Goal: Check status

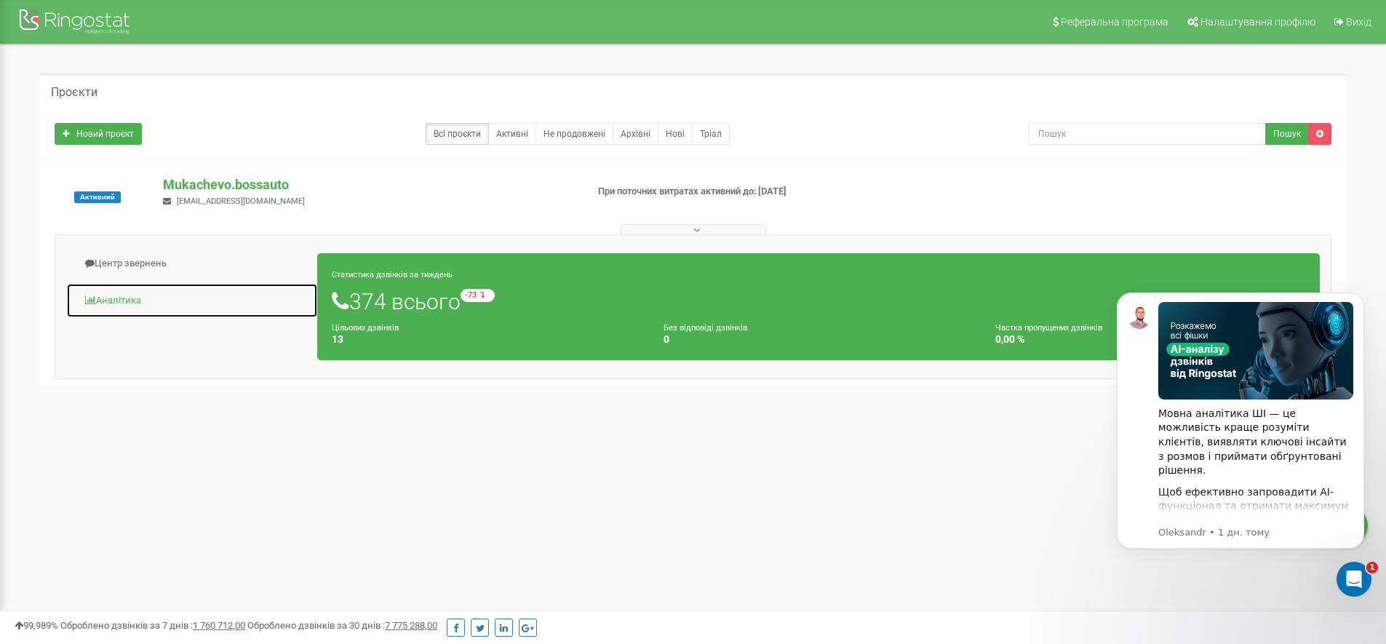
click at [151, 294] on link "Аналiтика" at bounding box center [192, 301] width 252 height 36
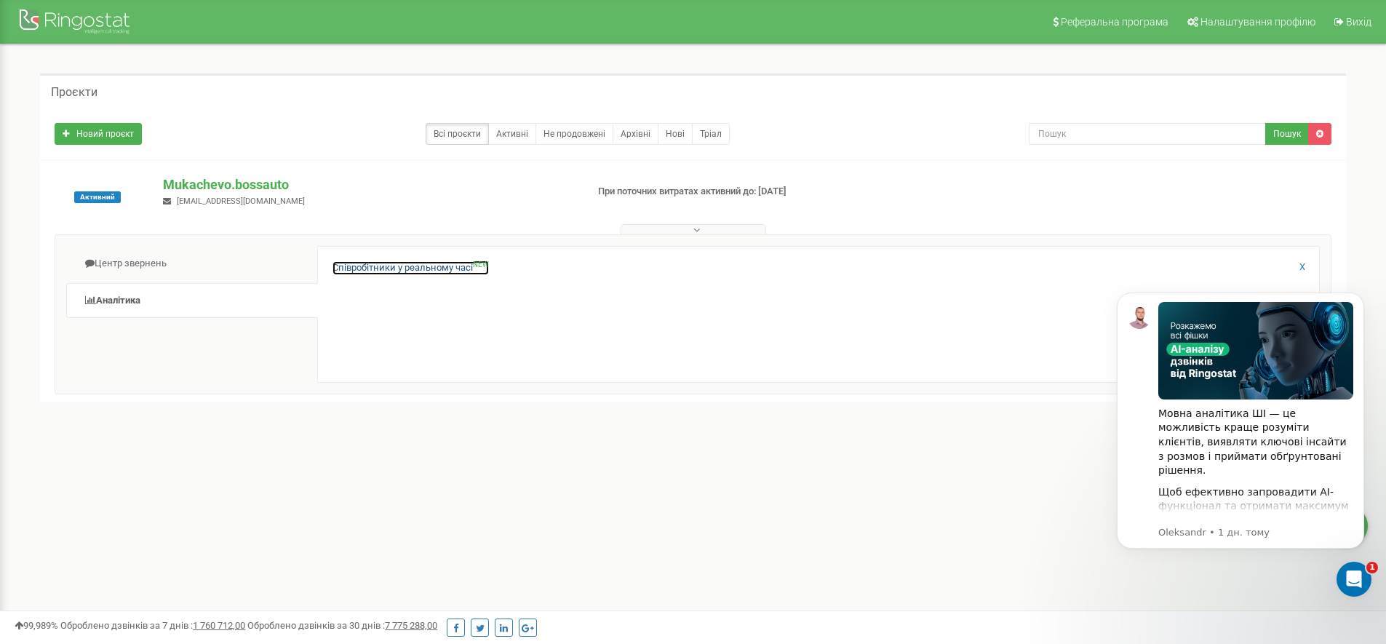
click at [405, 269] on link "Співробітники у реальному часі NEW" at bounding box center [410, 268] width 156 height 14
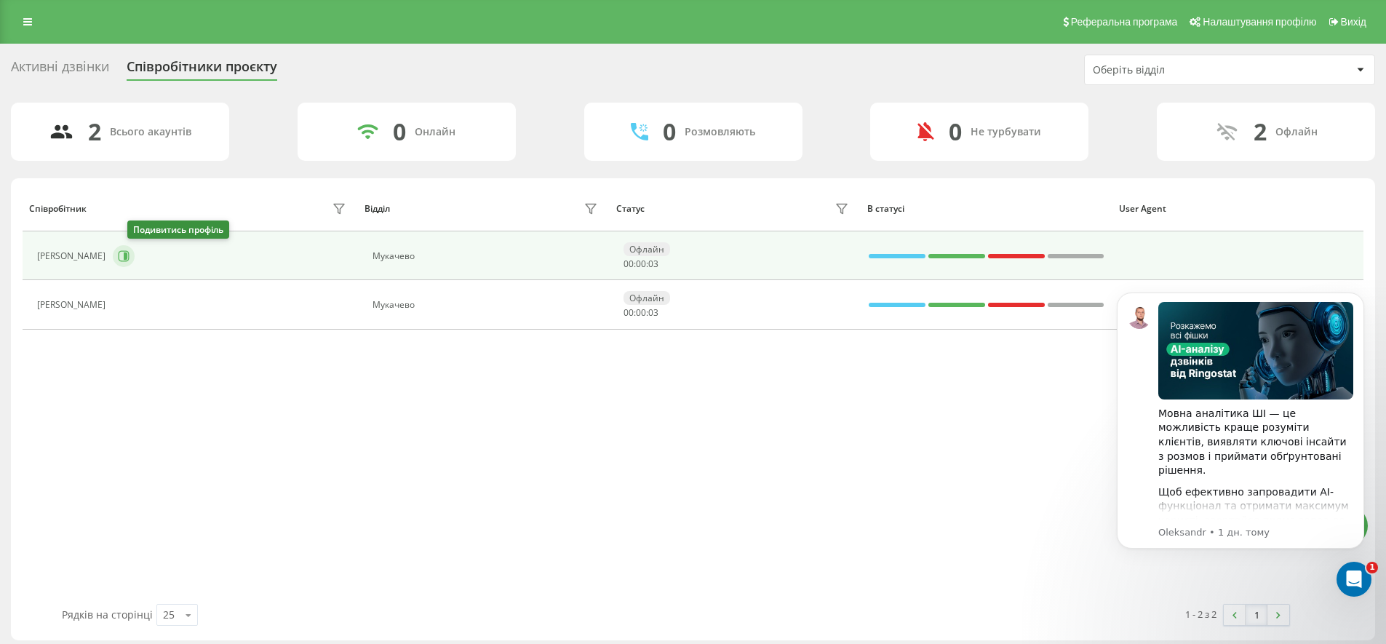
click at [131, 257] on button at bounding box center [124, 256] width 22 height 22
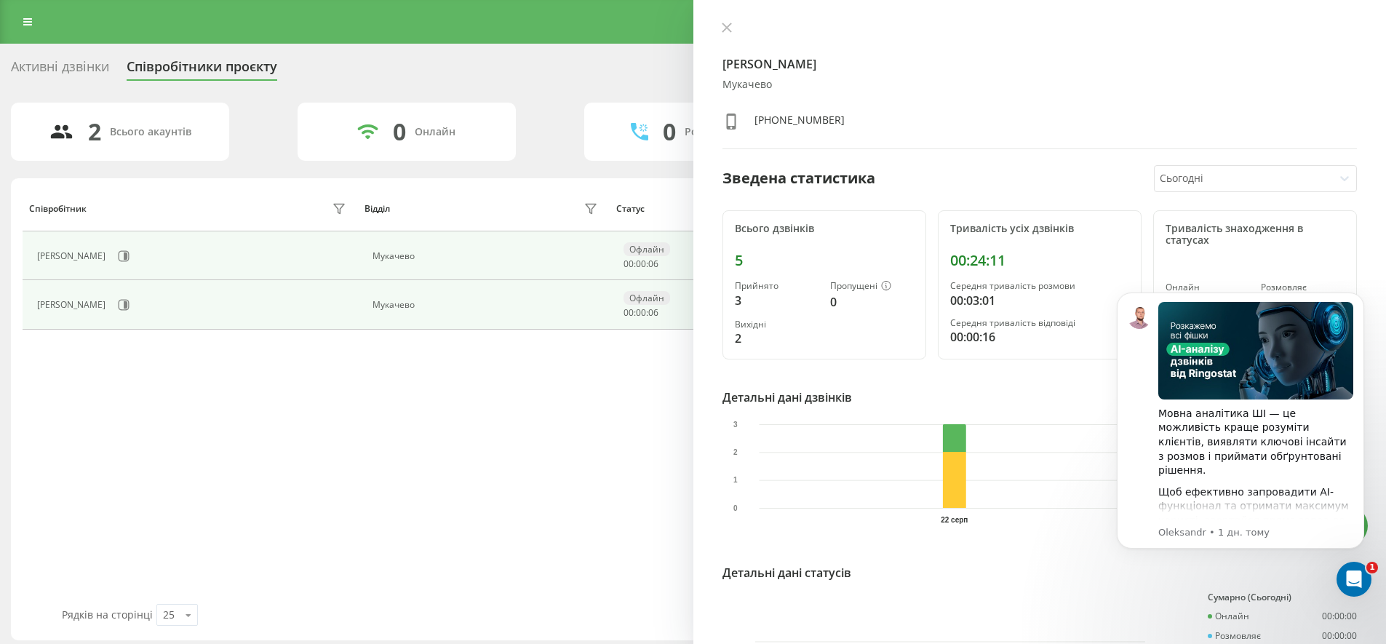
click at [258, 297] on div "[PERSON_NAME]" at bounding box center [193, 304] width 313 height 25
